Goal: Book appointment/travel/reservation

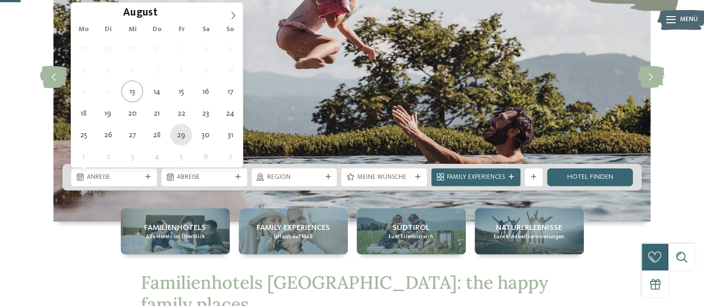
type div "29.08.2025"
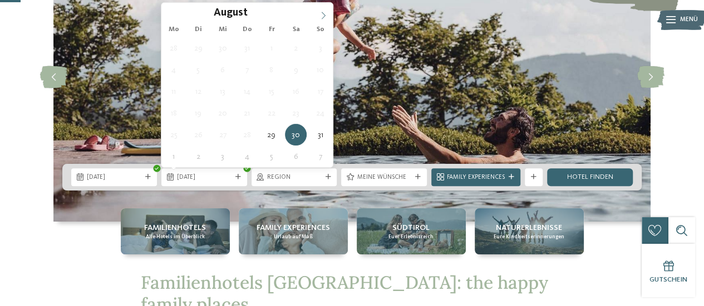
click at [324, 10] on span at bounding box center [323, 12] width 19 height 19
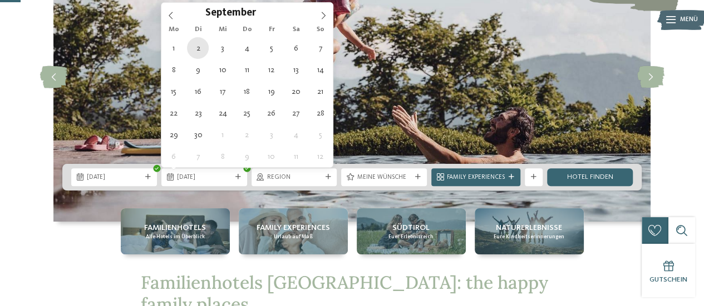
type div "02.09.2025"
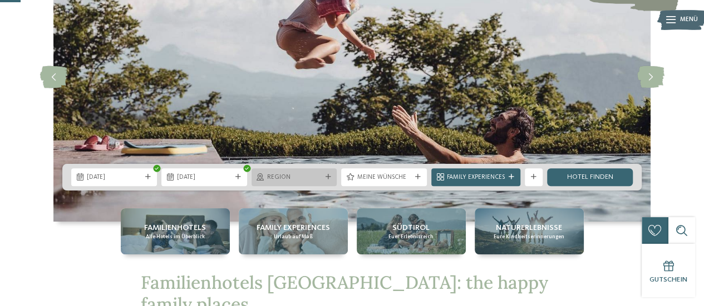
click at [309, 177] on span "Region" at bounding box center [294, 178] width 55 height 9
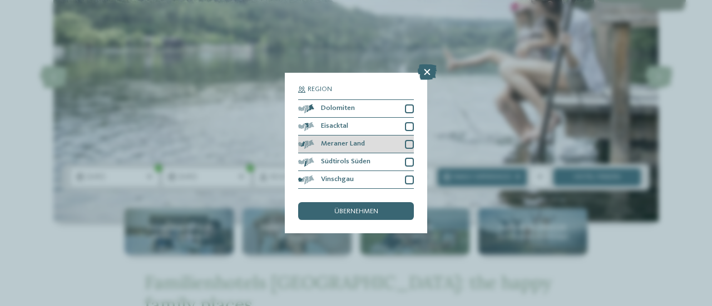
click at [410, 145] on div at bounding box center [409, 144] width 9 height 9
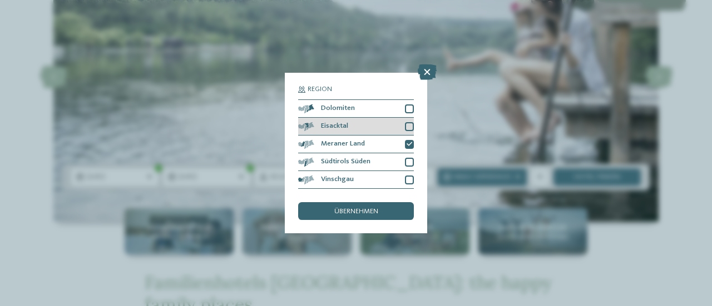
click at [407, 123] on div at bounding box center [409, 126] width 9 height 9
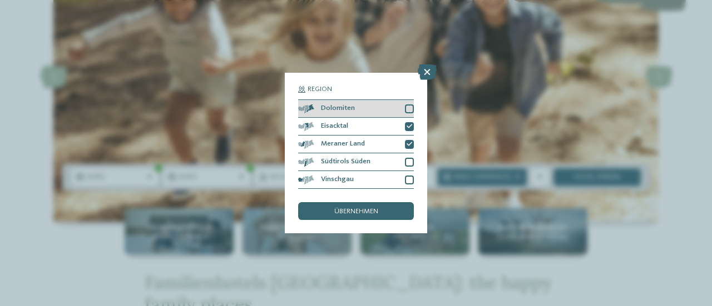
click at [409, 105] on div at bounding box center [409, 109] width 9 height 9
click at [361, 206] on div "übernehmen" at bounding box center [356, 211] width 116 height 18
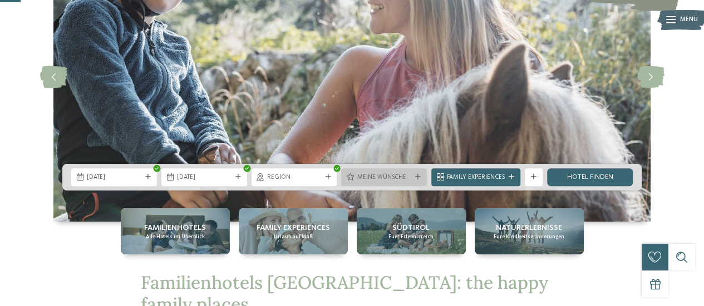
click at [418, 177] on icon at bounding box center [418, 178] width 6 height 6
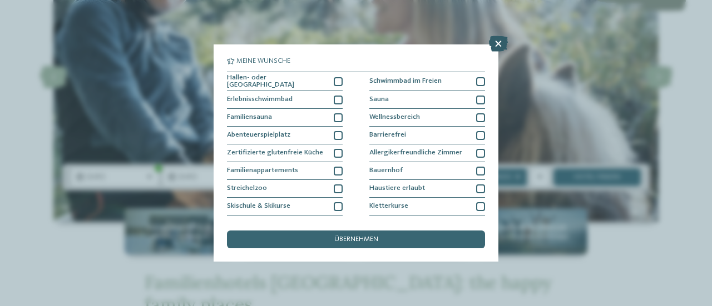
click at [496, 45] on icon at bounding box center [498, 44] width 19 height 16
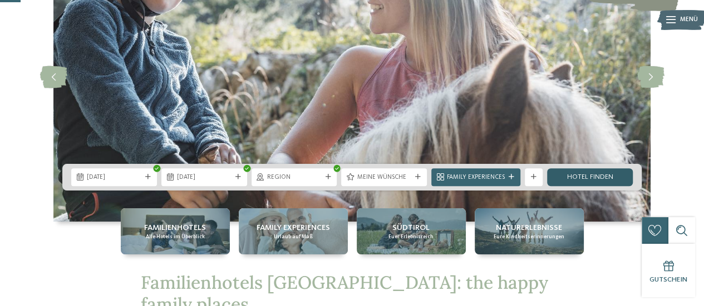
click at [567, 173] on link "Hotel finden" at bounding box center [590, 178] width 86 height 18
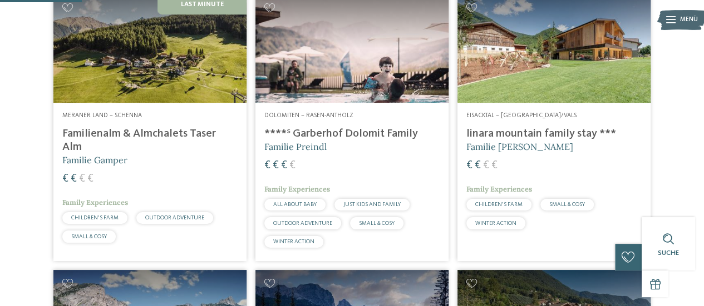
scroll to position [321, 0]
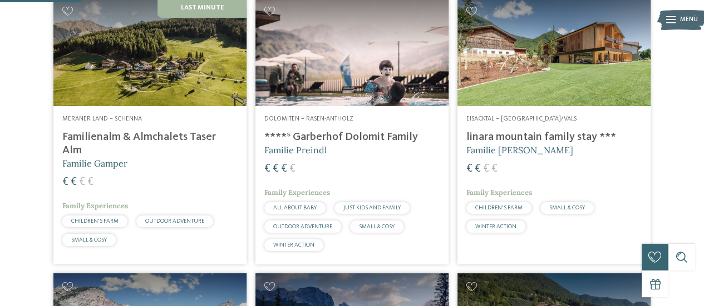
click at [154, 106] on img at bounding box center [149, 52] width 193 height 108
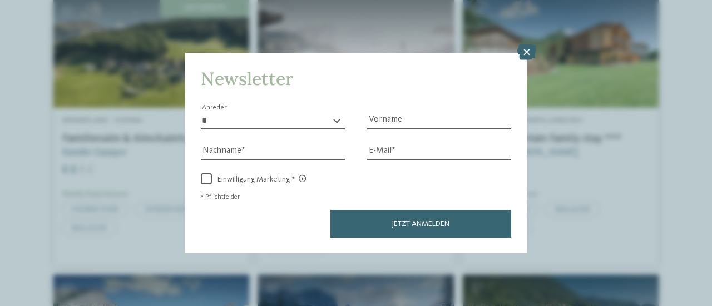
click at [538, 47] on div "Newsletter * **** **** ******* ****** Anrede Vorname Nachname Link" at bounding box center [356, 153] width 712 height 306
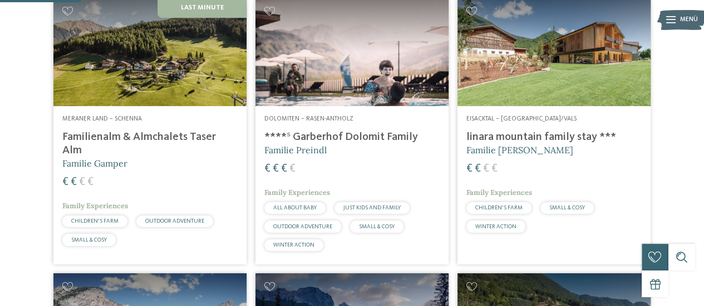
click at [525, 48] on img at bounding box center [553, 52] width 193 height 108
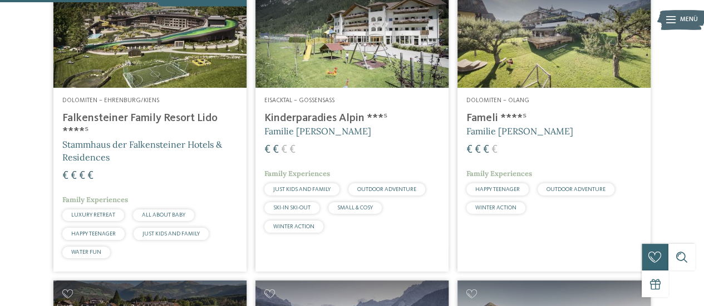
scroll to position [889, 0]
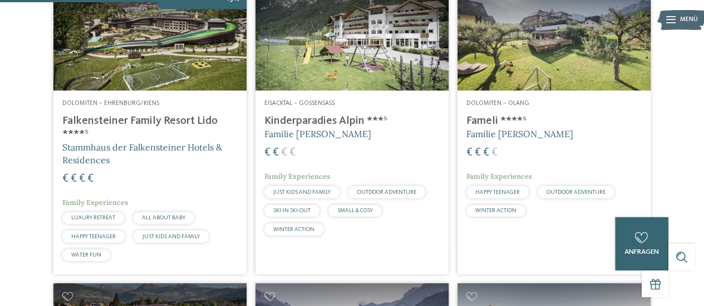
click at [146, 91] on img at bounding box center [149, 36] width 193 height 108
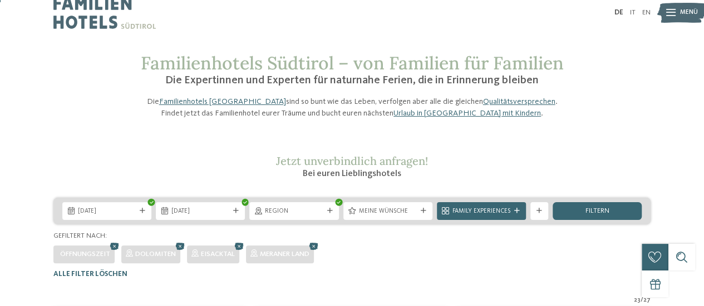
scroll to position [0, 0]
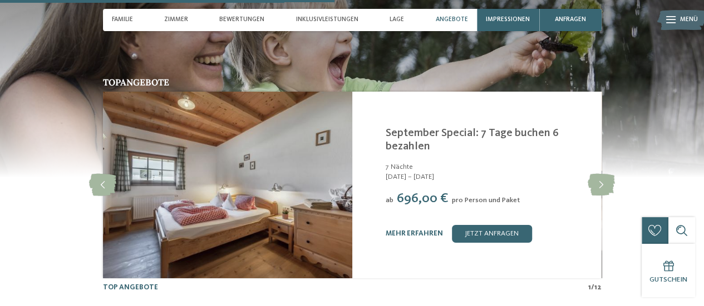
scroll to position [1759, 0]
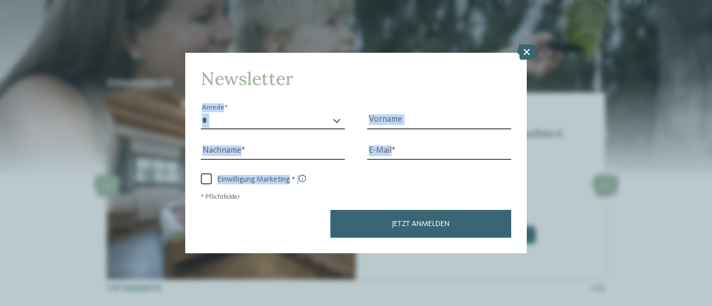
drag, startPoint x: 440, startPoint y: 174, endPoint x: 543, endPoint y: 56, distance: 156.4
click at [543, 56] on div "Newsletter * **** **** ******* ****** Anrede Vorname Nachname Link" at bounding box center [356, 153] width 712 height 306
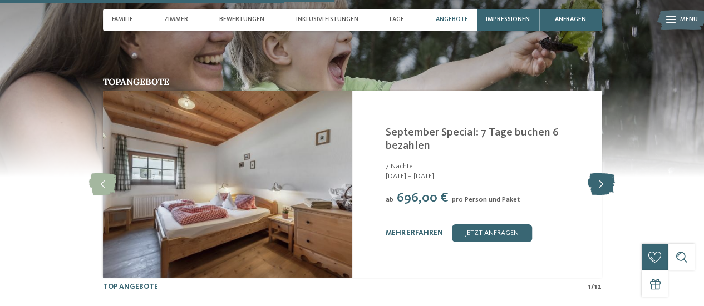
click at [605, 174] on icon at bounding box center [600, 185] width 27 height 22
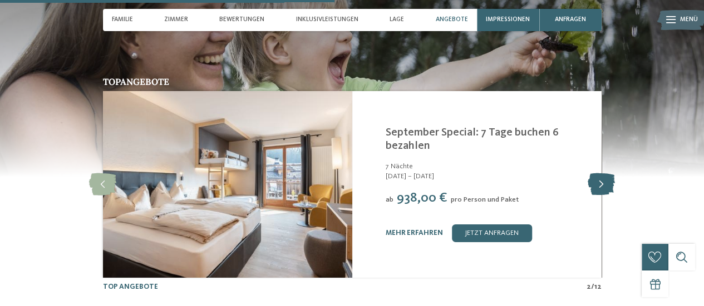
click at [605, 174] on icon at bounding box center [600, 185] width 27 height 22
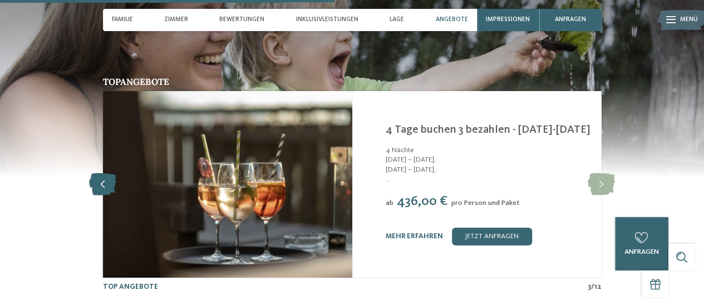
click at [100, 174] on icon at bounding box center [102, 185] width 27 height 22
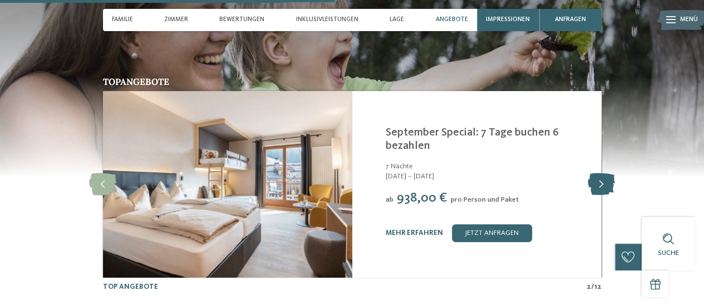
click at [590, 174] on icon at bounding box center [600, 185] width 27 height 22
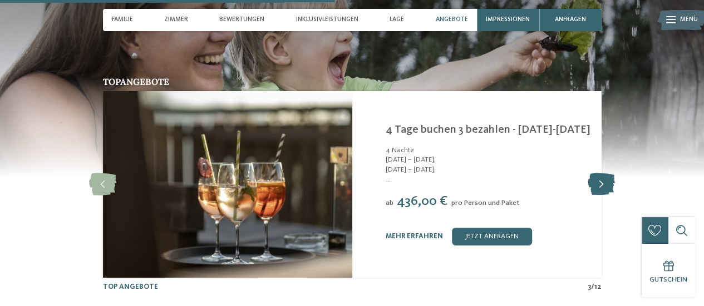
click at [590, 174] on icon at bounding box center [600, 185] width 27 height 22
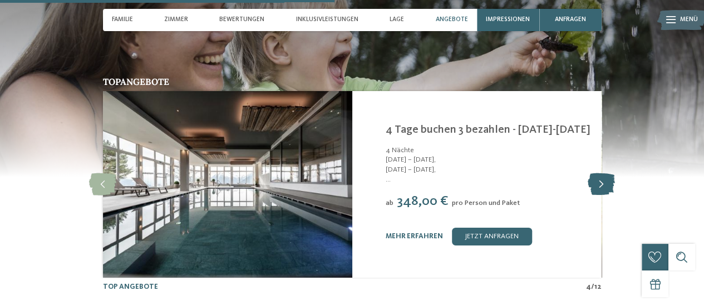
click at [605, 174] on icon at bounding box center [600, 185] width 27 height 22
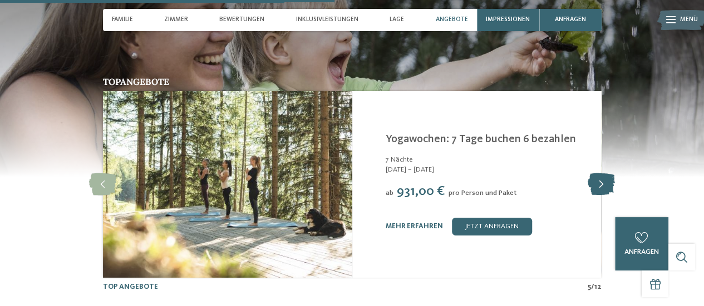
click at [605, 174] on icon at bounding box center [600, 185] width 27 height 22
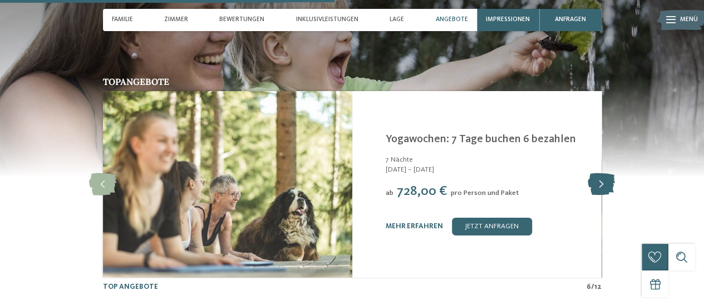
click at [605, 174] on icon at bounding box center [600, 185] width 27 height 22
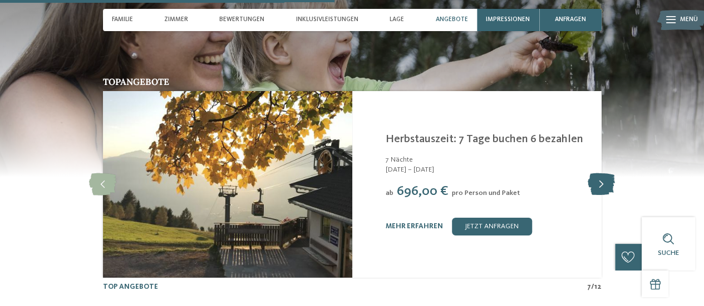
click at [605, 174] on icon at bounding box center [600, 185] width 27 height 22
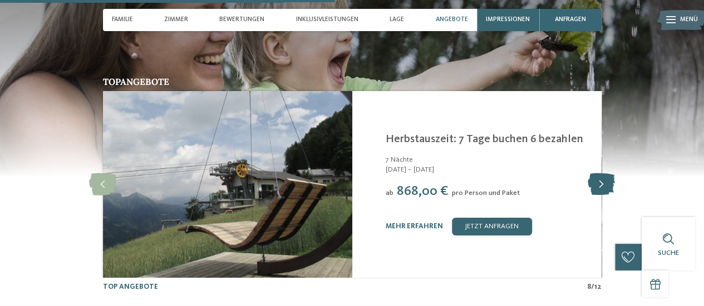
click at [605, 174] on icon at bounding box center [600, 185] width 27 height 22
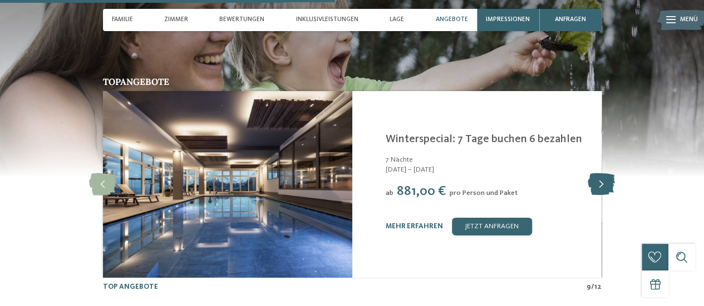
click at [605, 174] on icon at bounding box center [600, 185] width 27 height 22
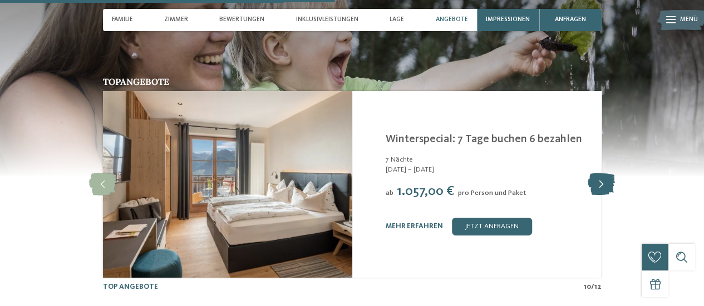
click at [605, 174] on icon at bounding box center [600, 185] width 27 height 22
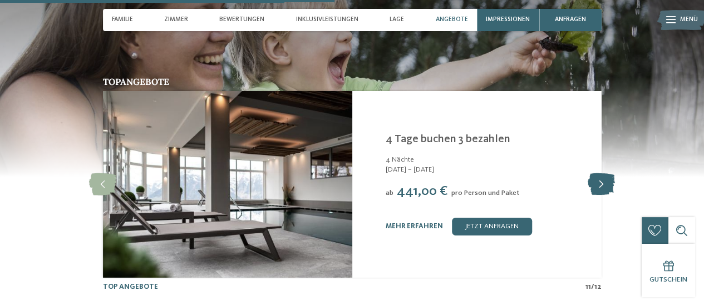
click at [605, 174] on icon at bounding box center [600, 185] width 27 height 22
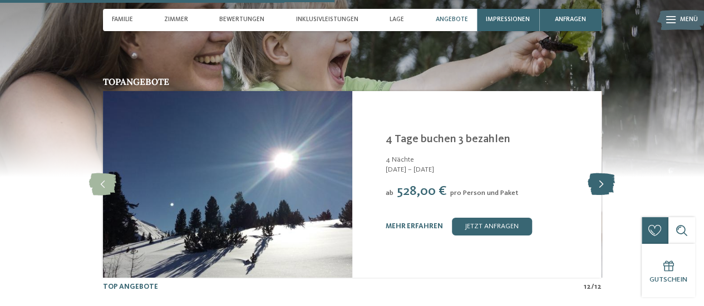
click at [605, 174] on icon at bounding box center [600, 185] width 27 height 22
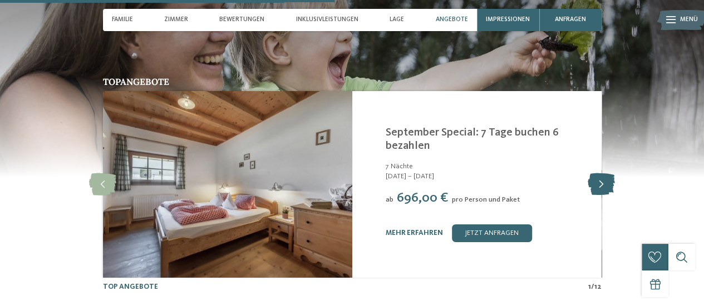
click at [605, 174] on icon at bounding box center [600, 185] width 27 height 22
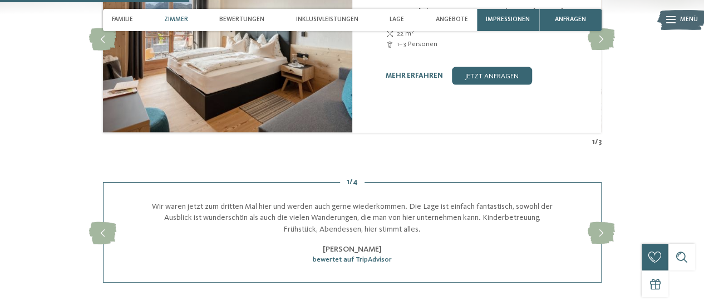
scroll to position [953, 0]
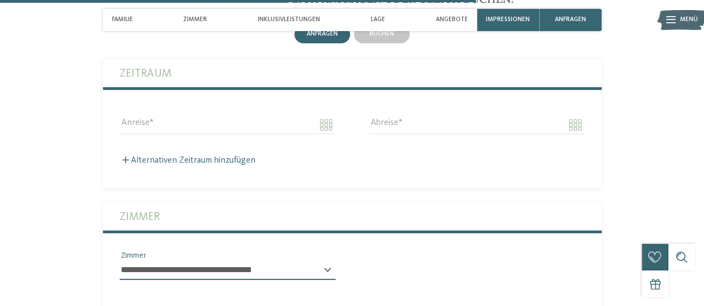
scroll to position [2072, 0]
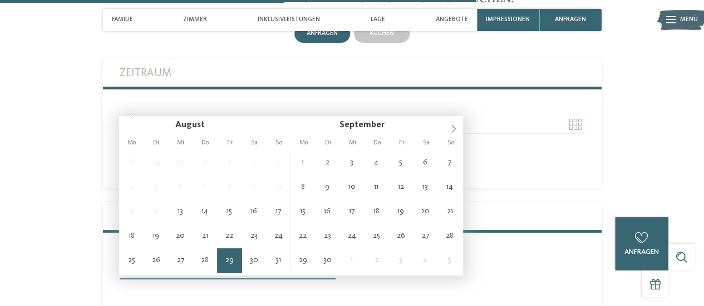
type input "**********"
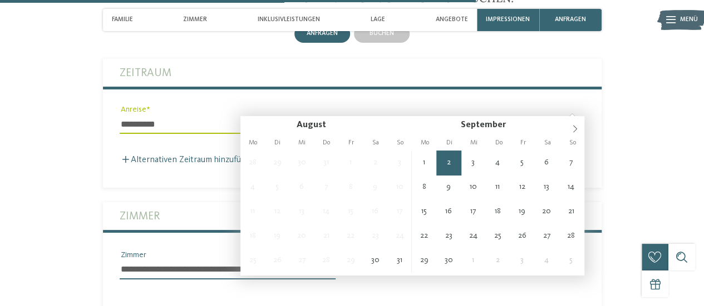
type input "**********"
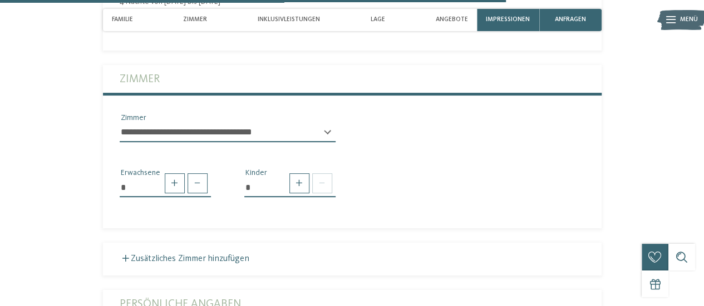
scroll to position [2227, 0]
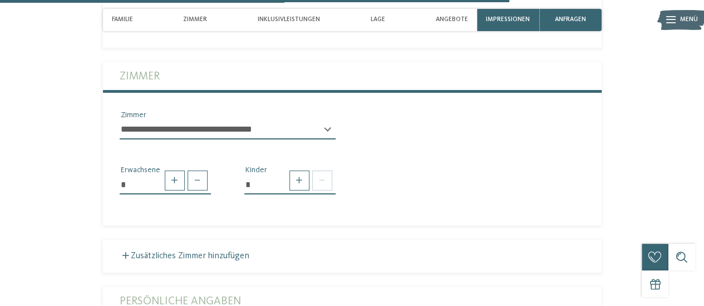
click at [308, 121] on select "**********" at bounding box center [228, 130] width 216 height 19
select select "*****"
click at [120, 121] on select "**********" at bounding box center [228, 130] width 216 height 19
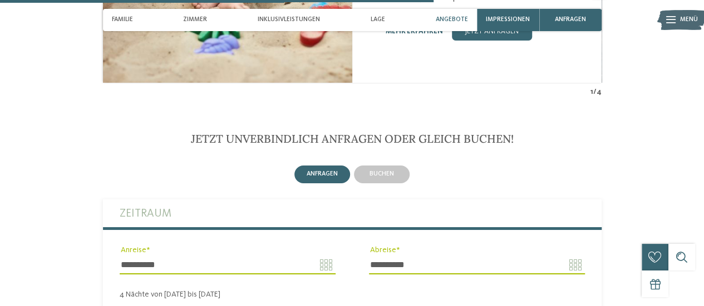
scroll to position [1903, 0]
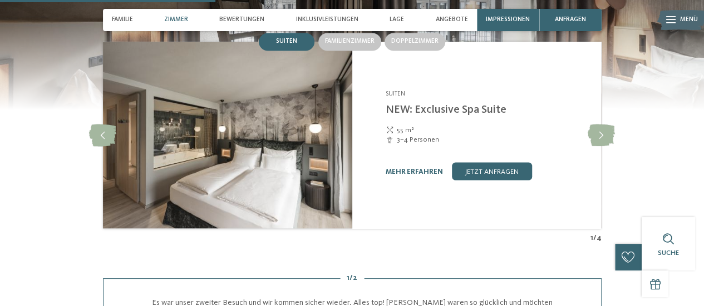
scroll to position [994, 0]
